Goal: Navigation & Orientation: Find specific page/section

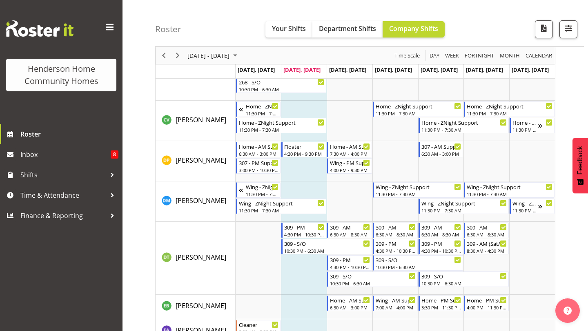
scroll to position [275, 0]
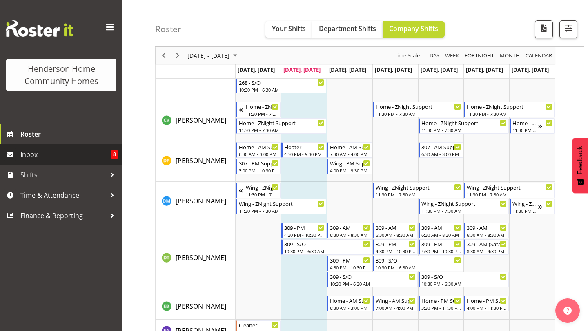
click at [111, 149] on link "Inbox 8" at bounding box center [61, 154] width 122 height 20
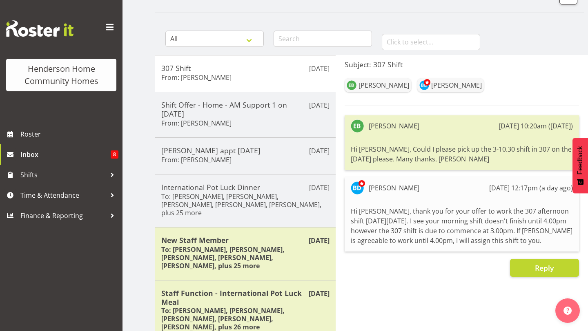
scroll to position [60, 0]
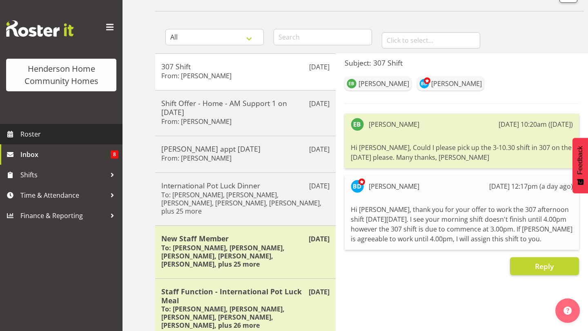
click at [65, 133] on span "Roster" at bounding box center [69, 134] width 98 height 12
